Goal: Task Accomplishment & Management: Complete application form

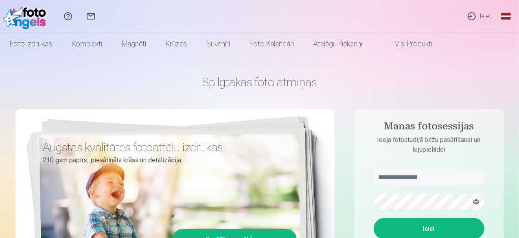
click at [485, 15] on link "Ieiet" at bounding box center [478, 16] width 37 height 33
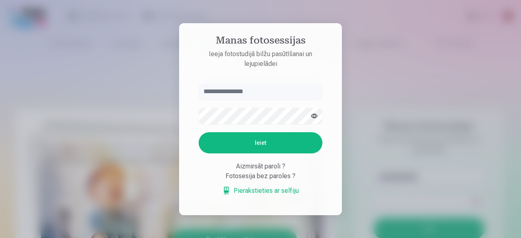
click at [280, 98] on input "text" at bounding box center [261, 91] width 124 height 16
type input "**********"
click at [199, 132] on button "Ieiet" at bounding box center [261, 142] width 124 height 21
click at [252, 136] on button "Ieiet" at bounding box center [261, 142] width 124 height 21
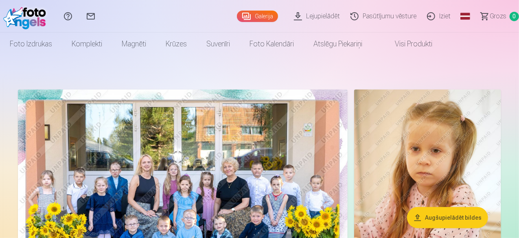
click at [425, 14] on link "Iziet" at bounding box center [440, 16] width 34 height 33
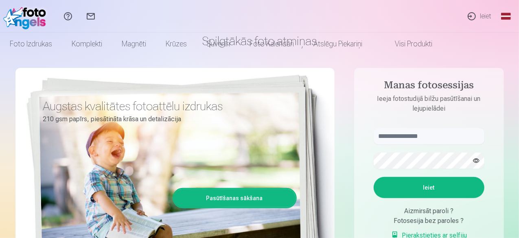
scroll to position [81, 0]
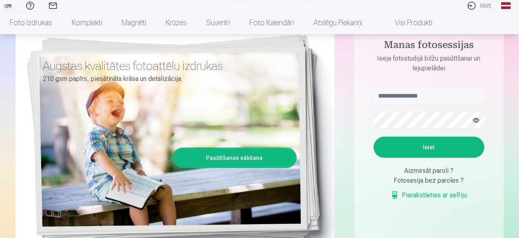
click at [409, 195] on link "Pierakstieties ar selfiju" at bounding box center [429, 196] width 77 height 10
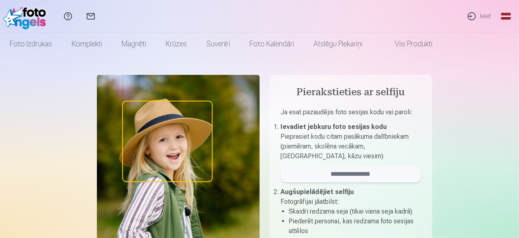
click at [383, 175] on input "email" at bounding box center [351, 174] width 140 height 16
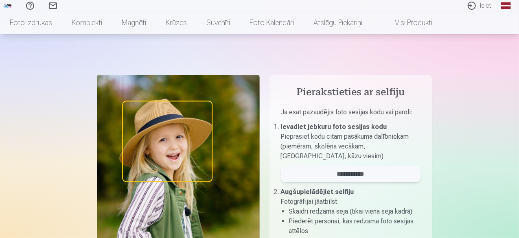
scroll to position [122, 0]
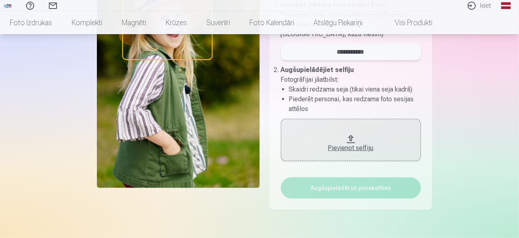
type input "**********"
click at [361, 150] on div "Pievienot selfiju" at bounding box center [351, 148] width 124 height 10
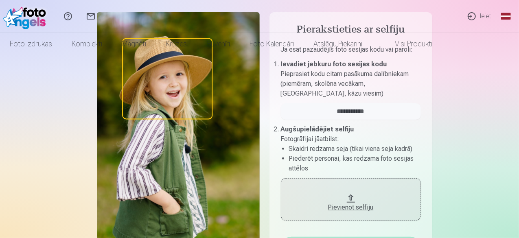
scroll to position [0, 0]
